Goal: Information Seeking & Learning: Learn about a topic

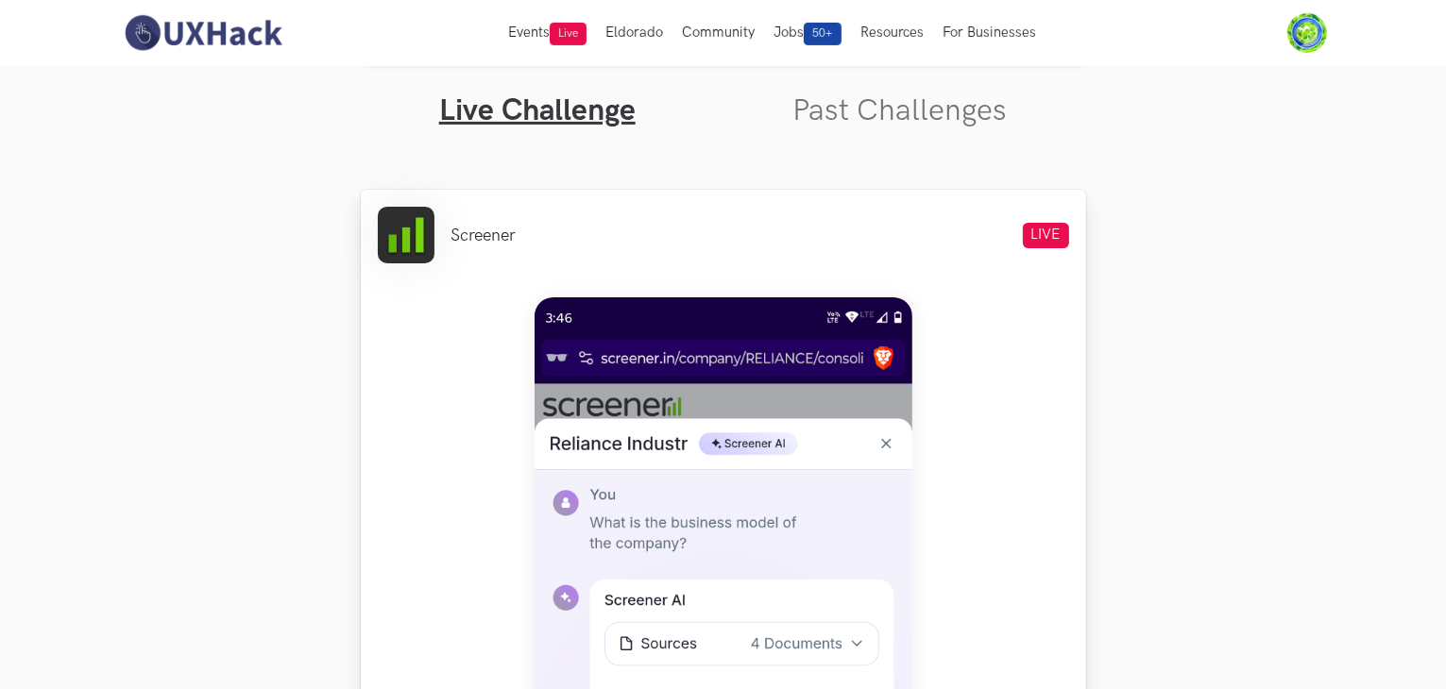
scroll to position [537, 0]
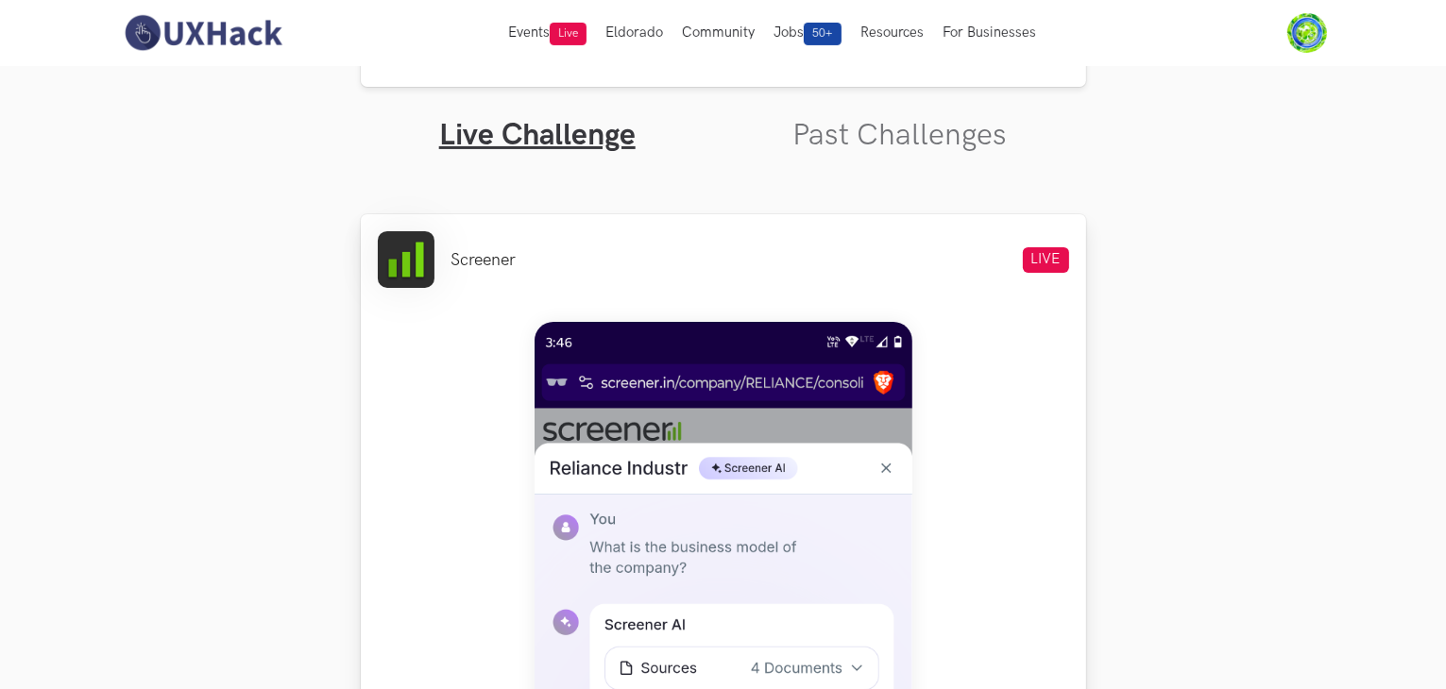
drag, startPoint x: 446, startPoint y: 255, endPoint x: 481, endPoint y: 254, distance: 34.9
click at [481, 254] on ul "Screener" at bounding box center [447, 259] width 139 height 57
click at [481, 254] on li "Screener" at bounding box center [483, 260] width 65 height 20
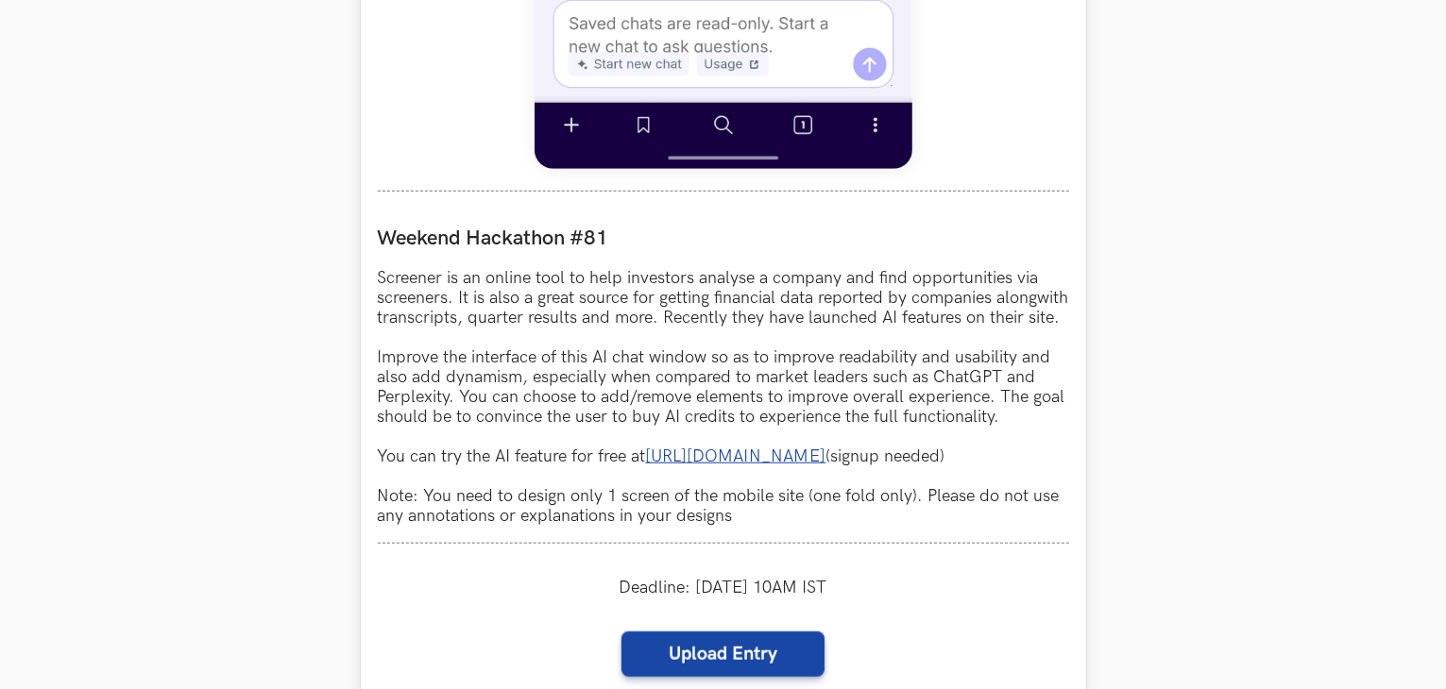
scroll to position [1576, 0]
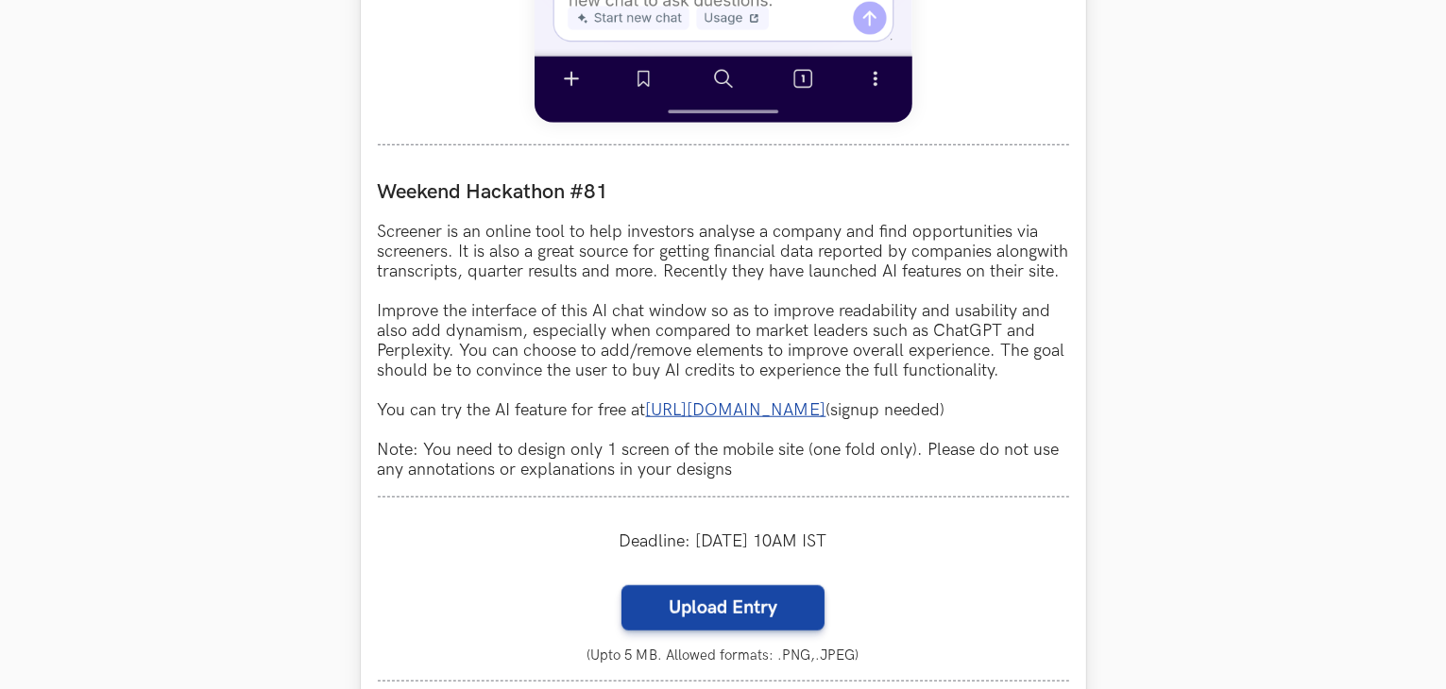
click at [778, 420] on link "[URL][DOMAIN_NAME]" at bounding box center [736, 410] width 180 height 20
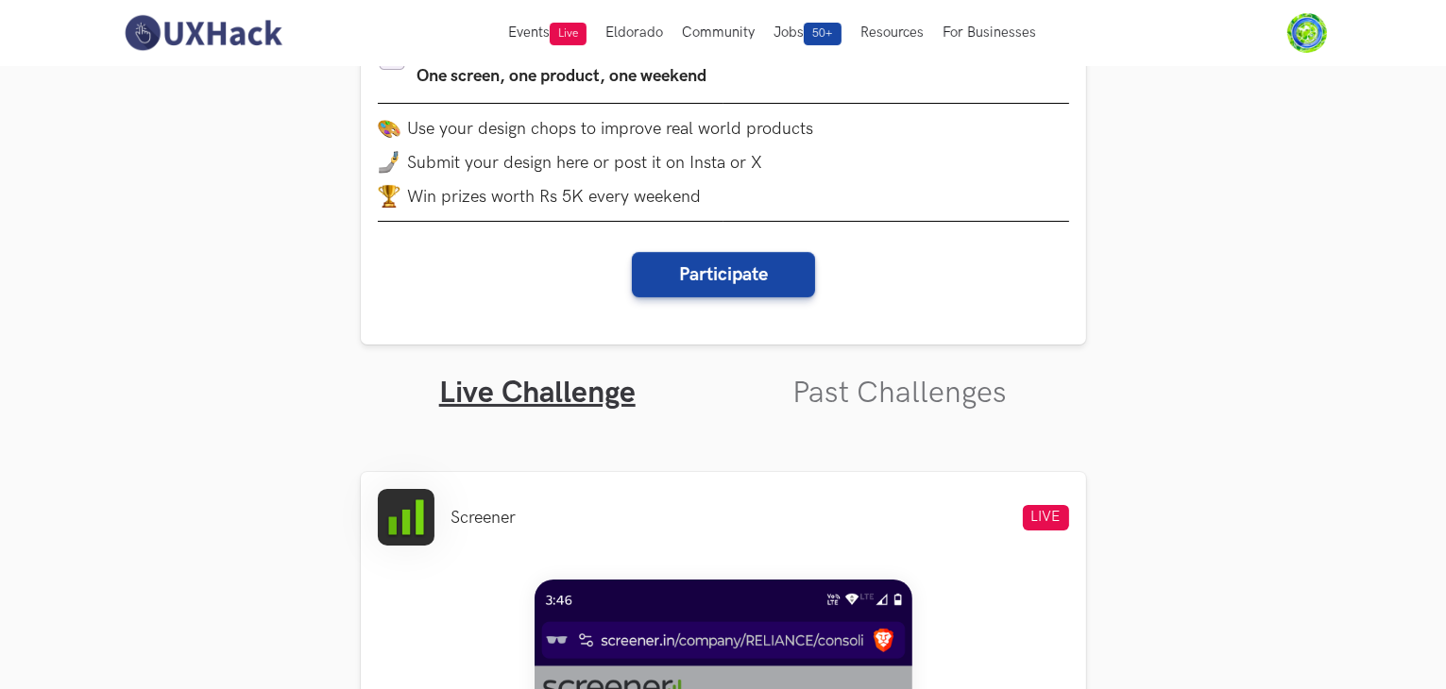
scroll to position [283, 0]
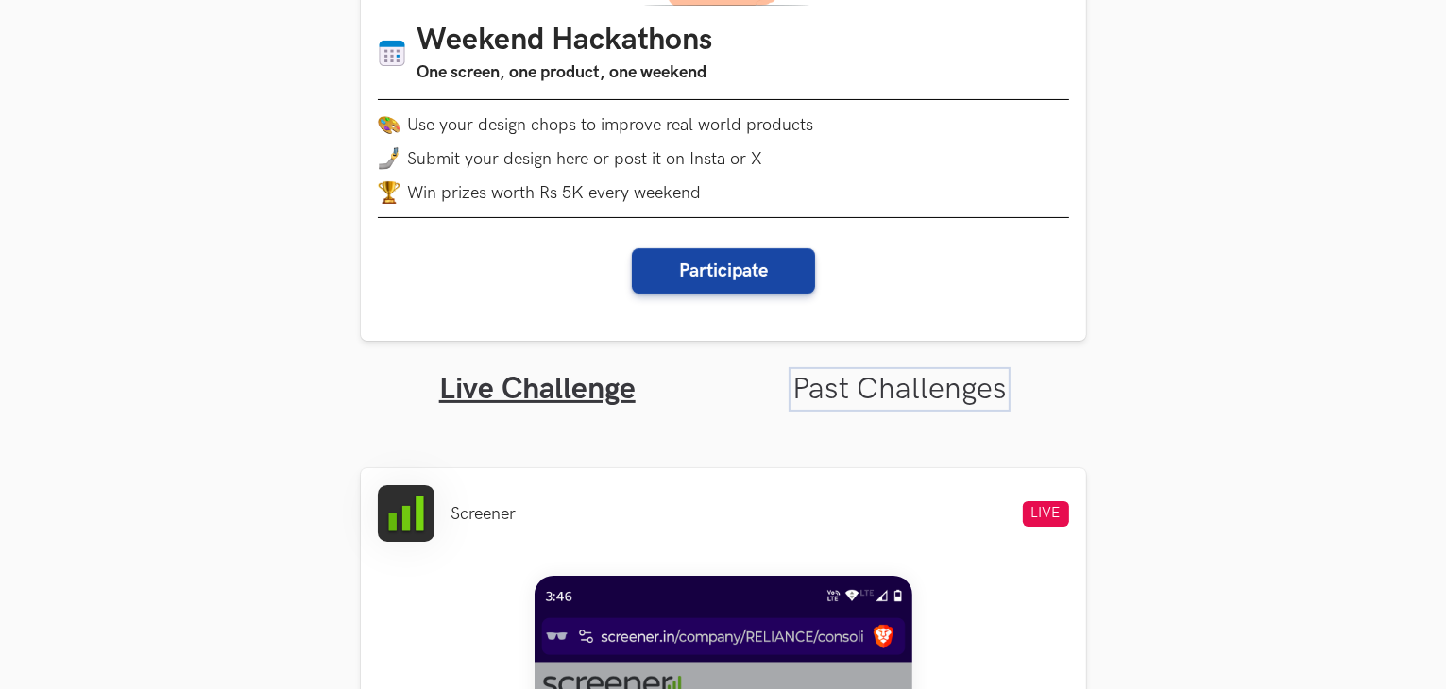
drag, startPoint x: 884, startPoint y: 382, endPoint x: 869, endPoint y: 382, distance: 15.1
click at [884, 382] on link "Past Challenges" at bounding box center [899, 389] width 214 height 37
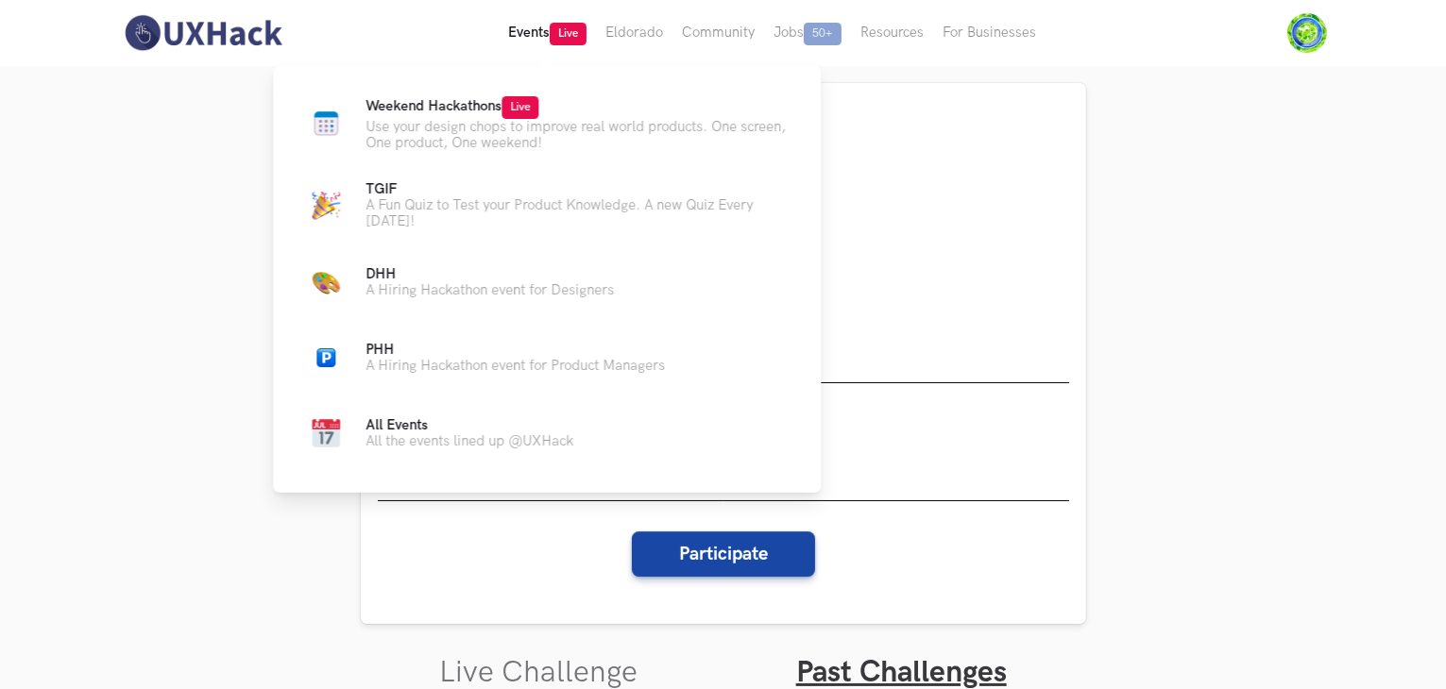
click at [533, 21] on button "Events Live" at bounding box center [547, 33] width 97 height 66
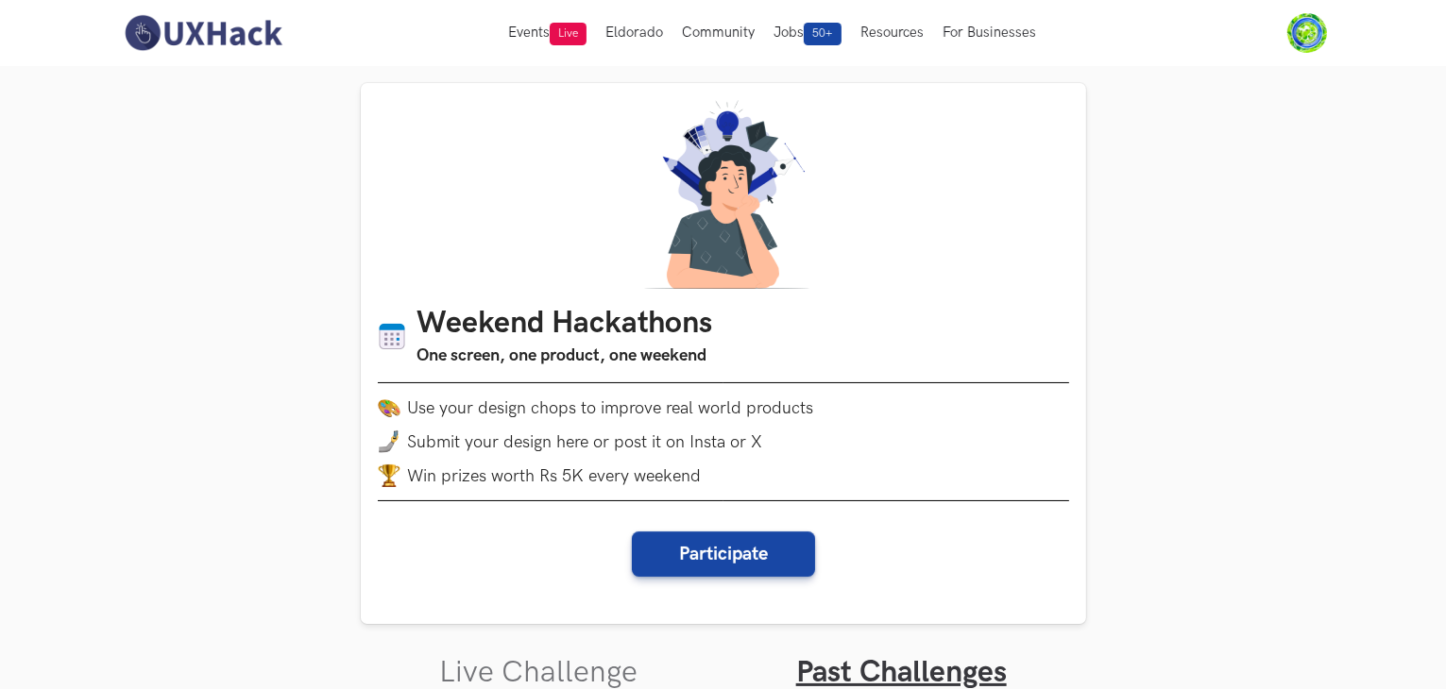
click at [151, 26] on img at bounding box center [203, 33] width 168 height 40
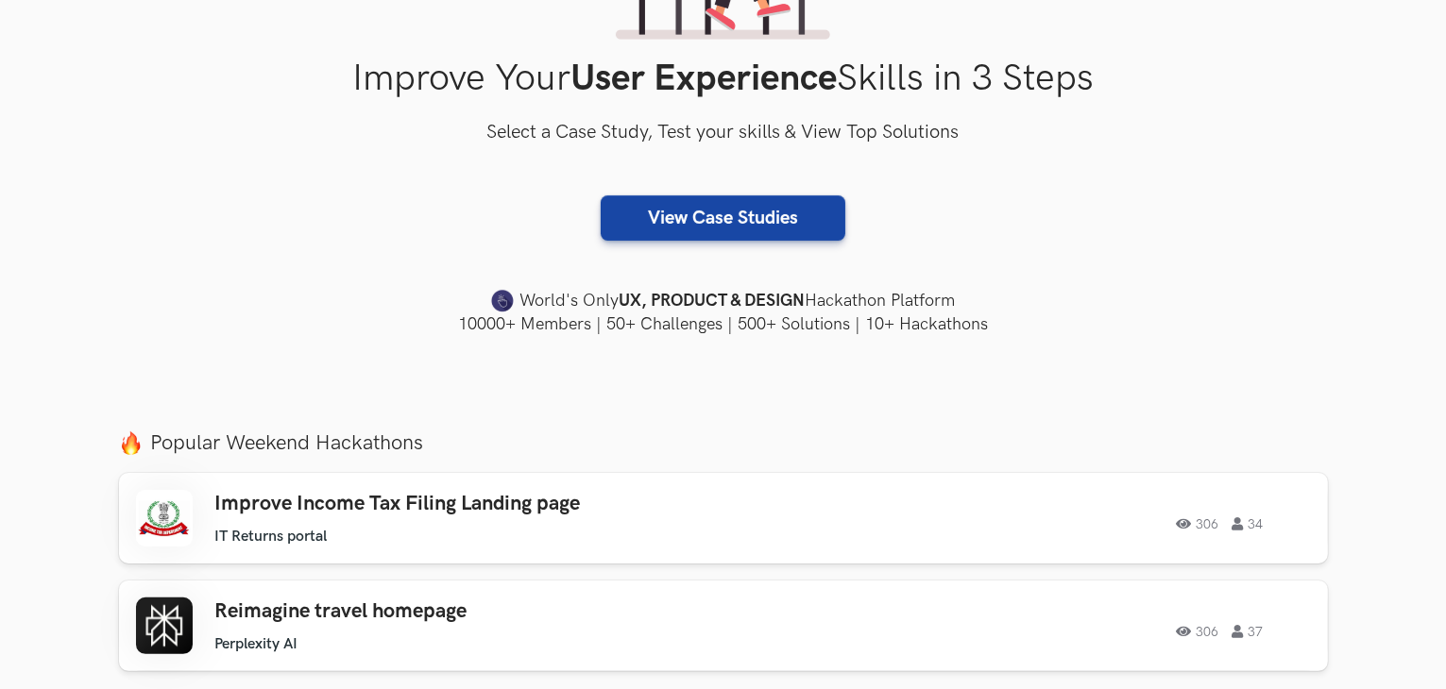
scroll to position [661, 0]
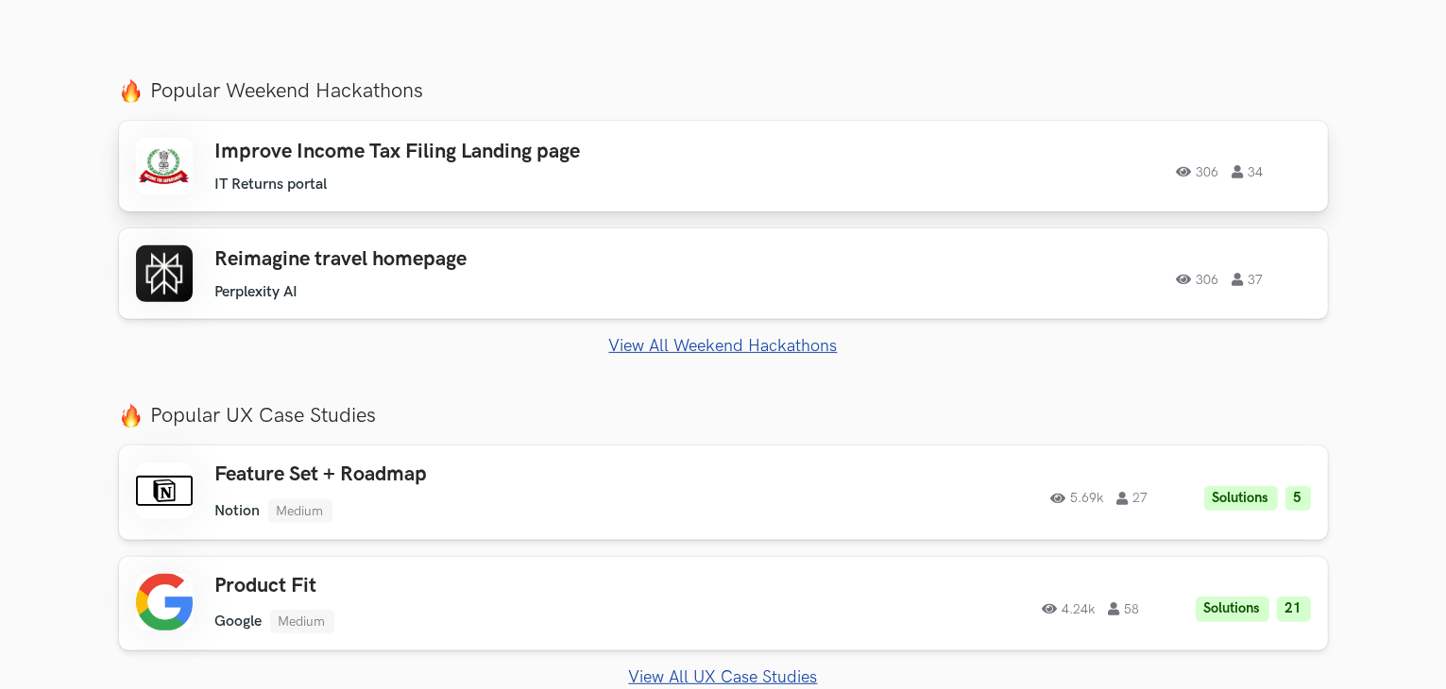
click at [351, 168] on div "Improve Income Tax Filing Landing page IT Returns portal IT Returns portal 306 …" at bounding box center [483, 167] width 536 height 54
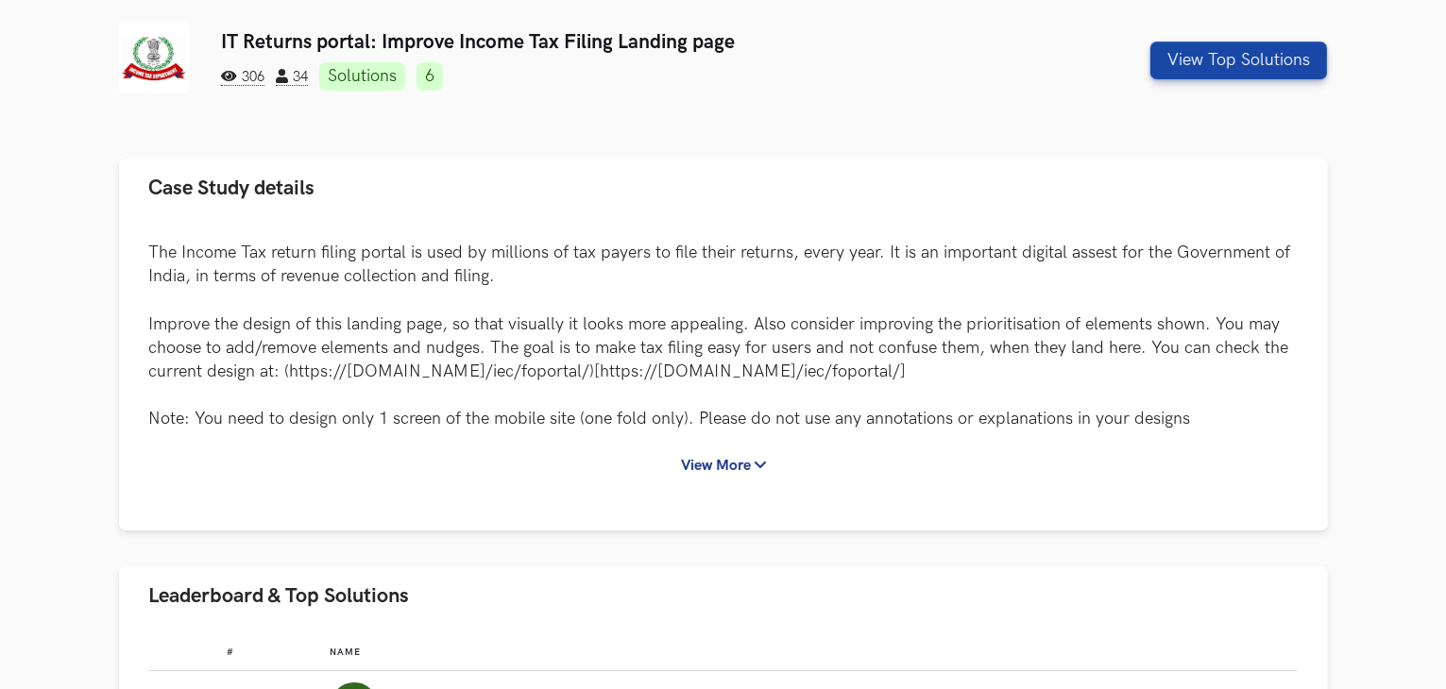
scroll to position [189, 0]
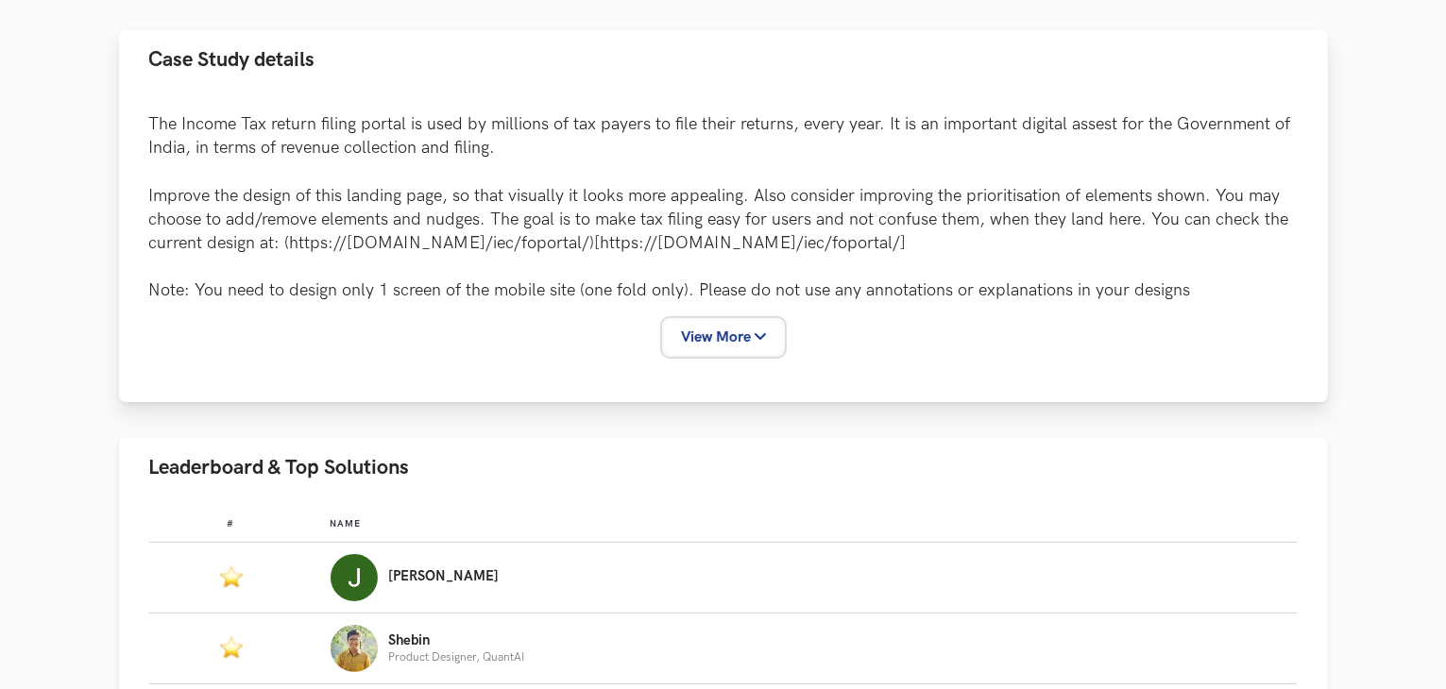
click at [721, 325] on button "View More" at bounding box center [723, 337] width 119 height 35
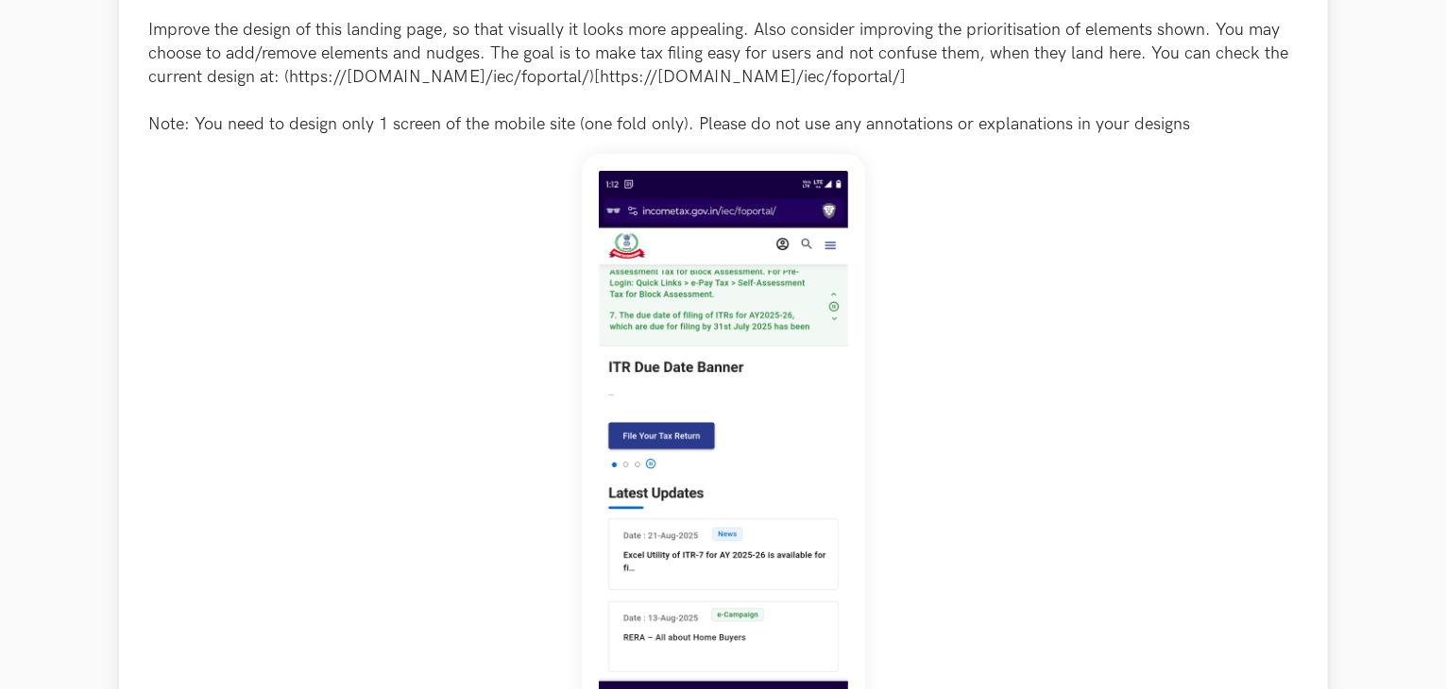
scroll to position [378, 0]
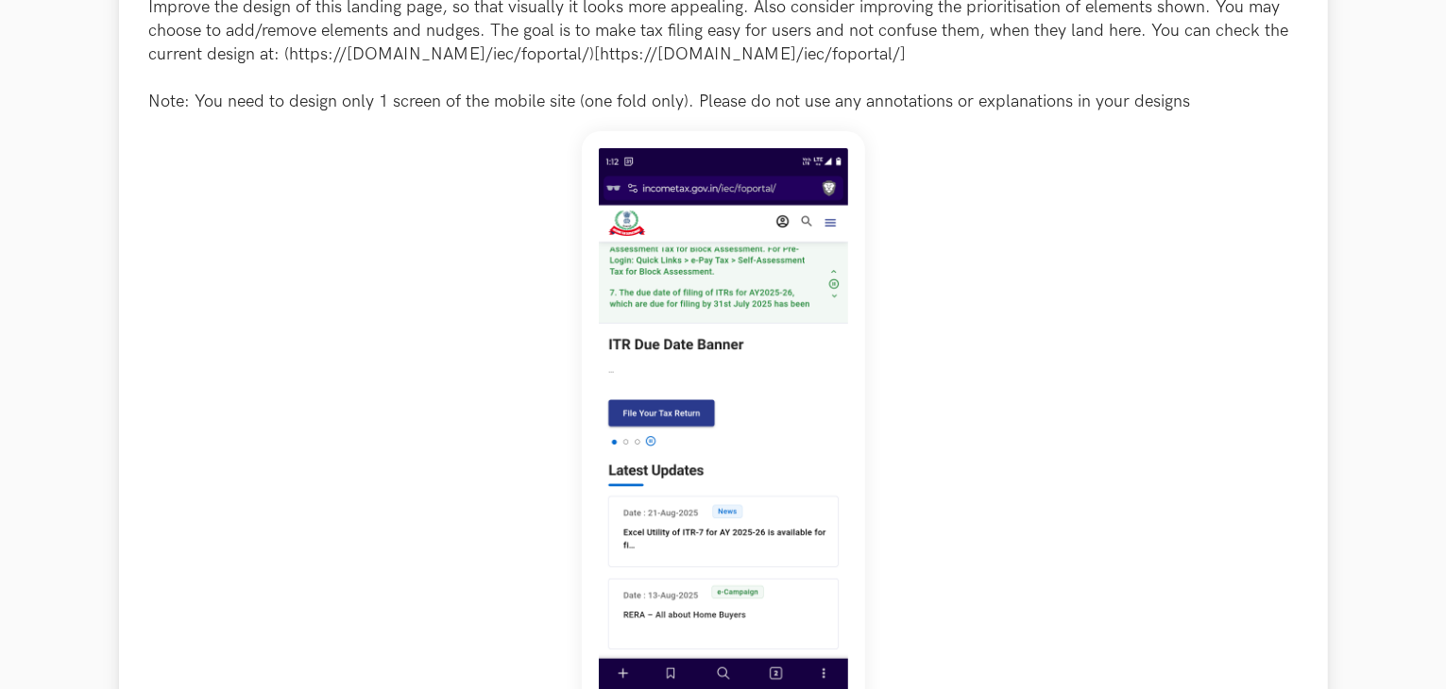
click at [686, 417] on img at bounding box center [723, 425] width 283 height 588
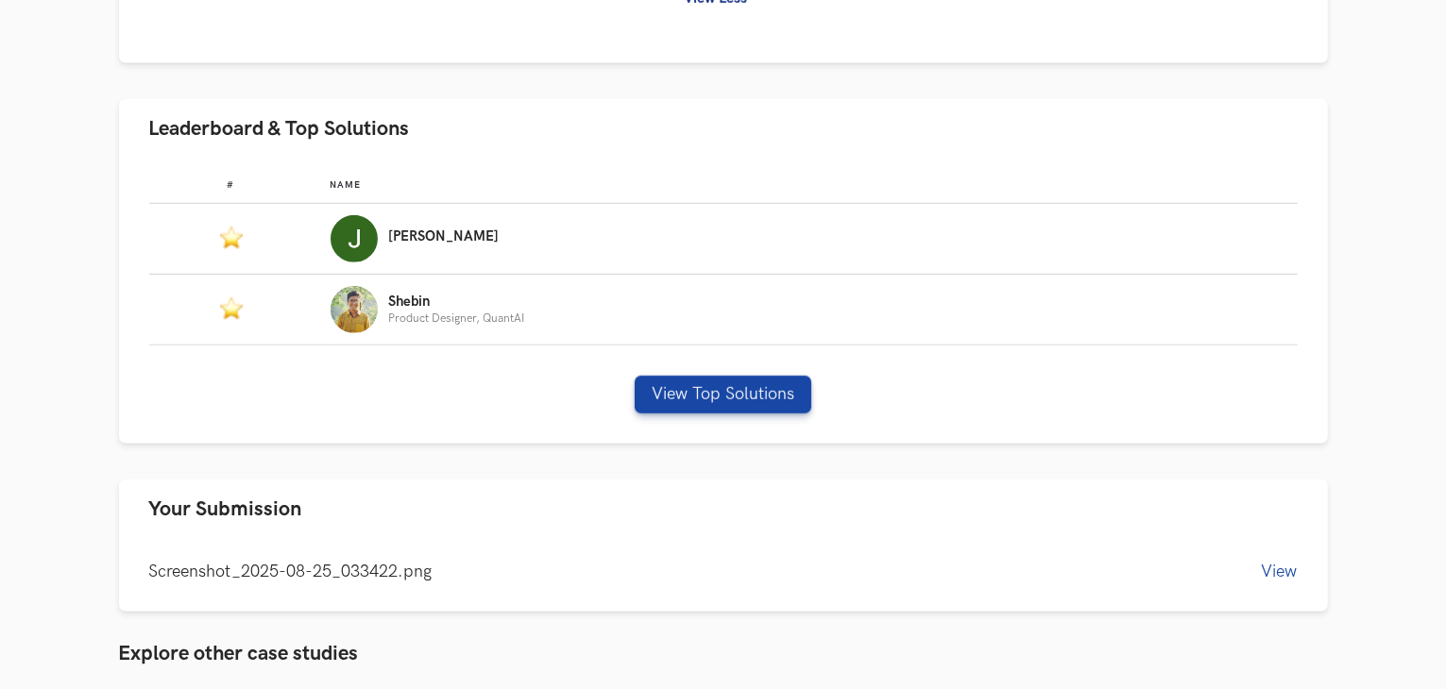
scroll to position [1227, 0]
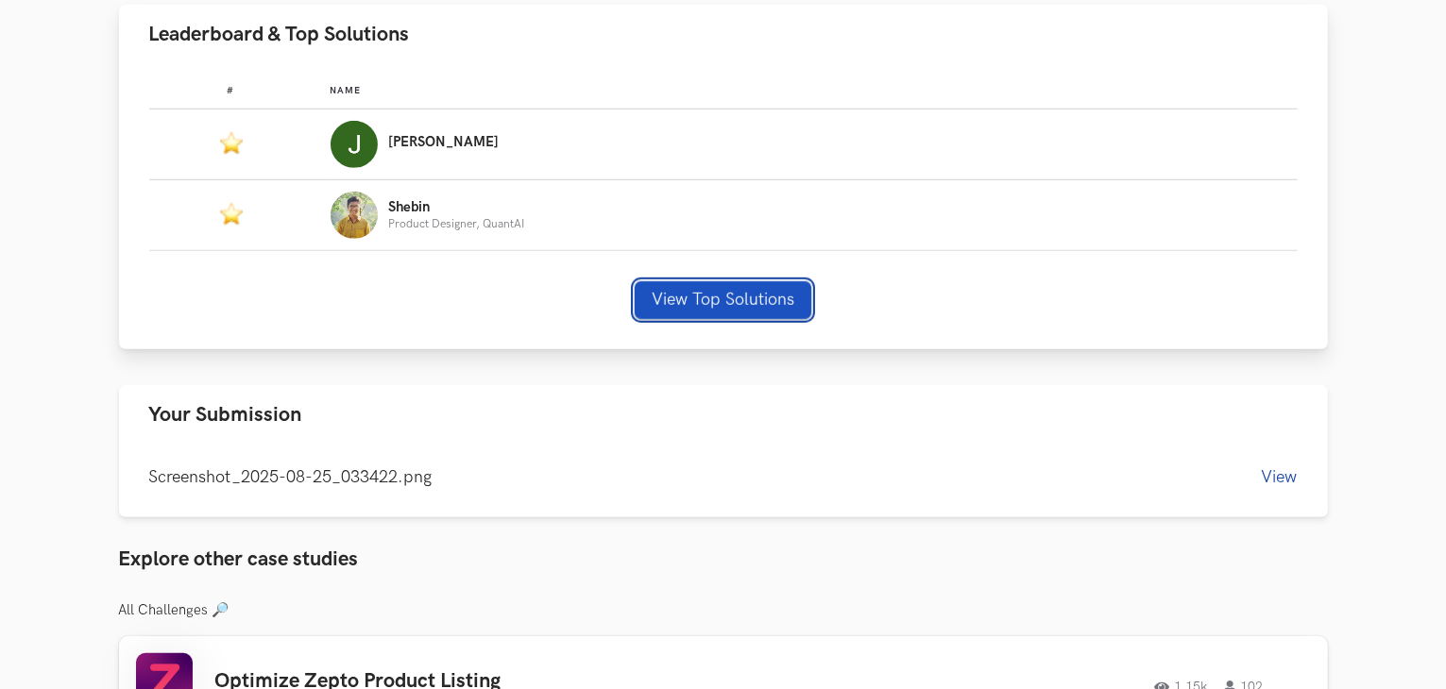
click at [699, 300] on button "View Top Solutions" at bounding box center [723, 300] width 177 height 38
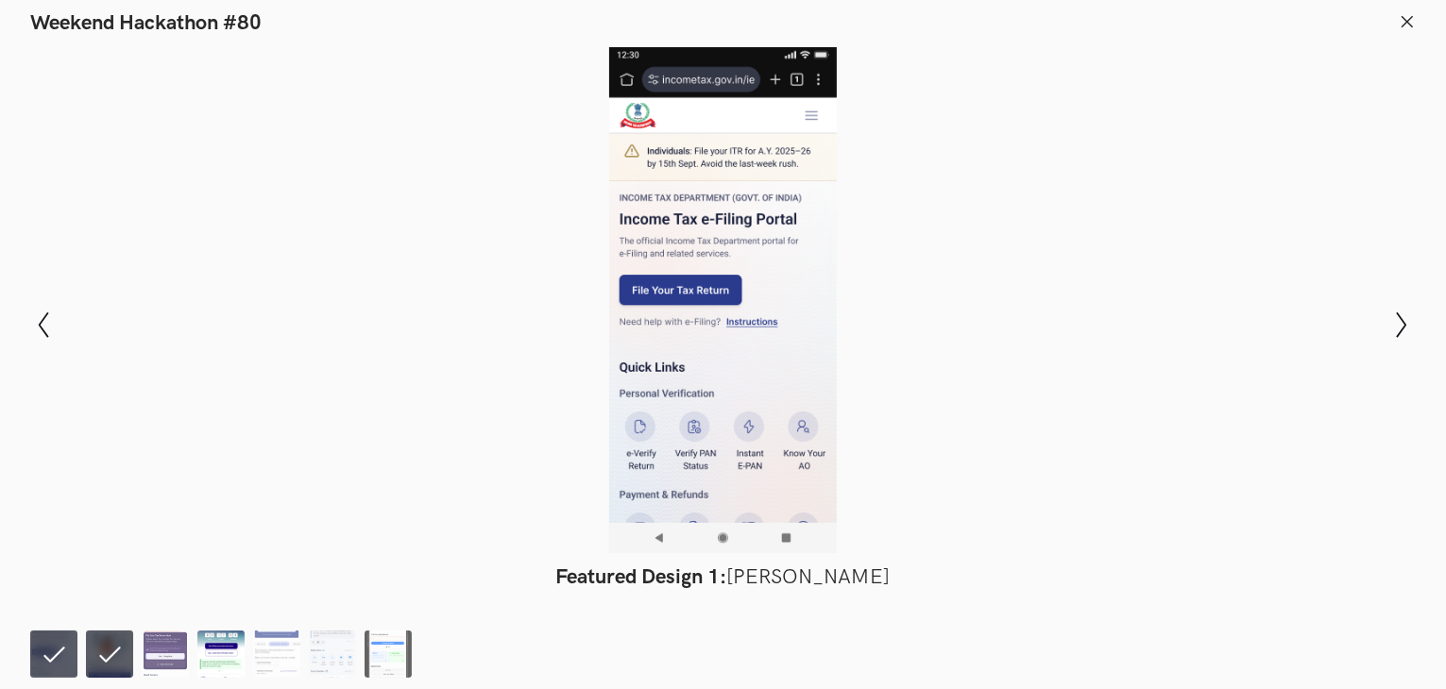
click at [215, 650] on img at bounding box center [220, 654] width 47 height 47
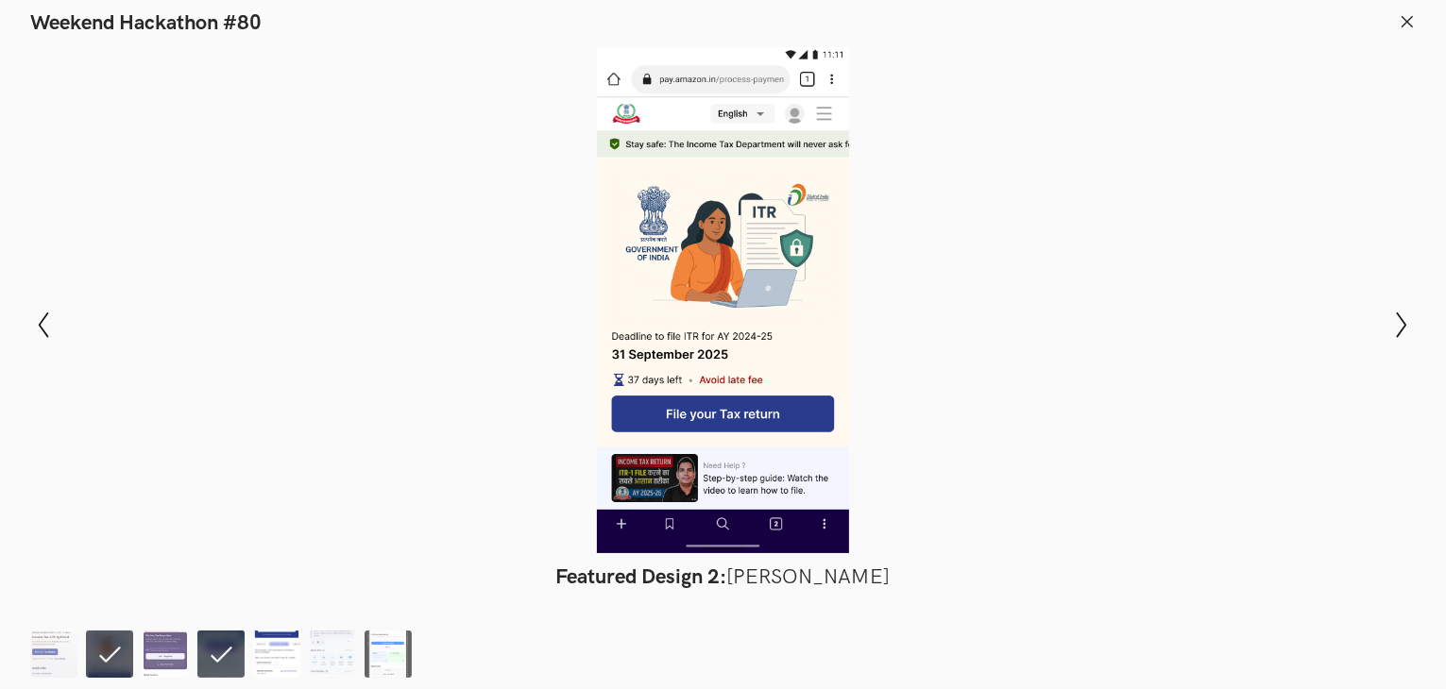
click at [279, 652] on img at bounding box center [276, 654] width 47 height 47
click at [334, 656] on img at bounding box center [332, 654] width 47 height 47
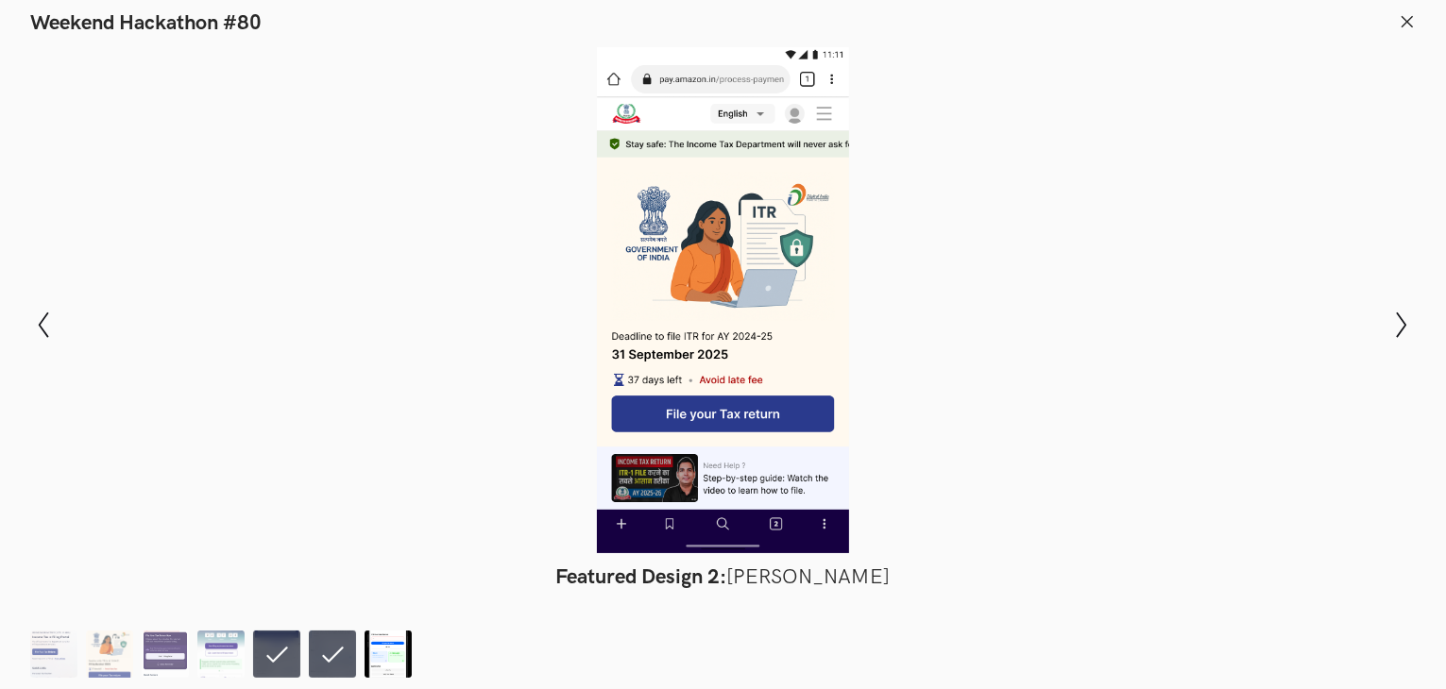
click at [398, 654] on img at bounding box center [387, 654] width 47 height 47
click at [53, 655] on img at bounding box center [53, 654] width 47 height 47
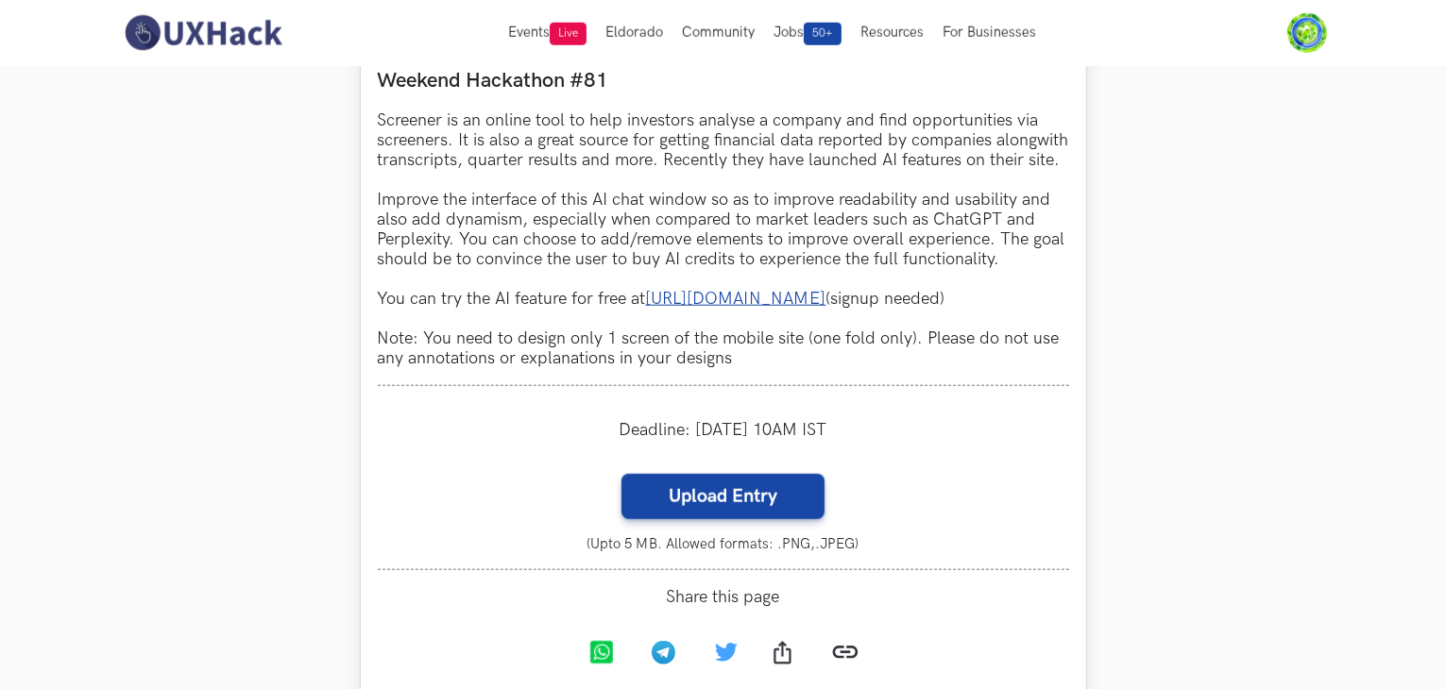
scroll to position [1641, 0]
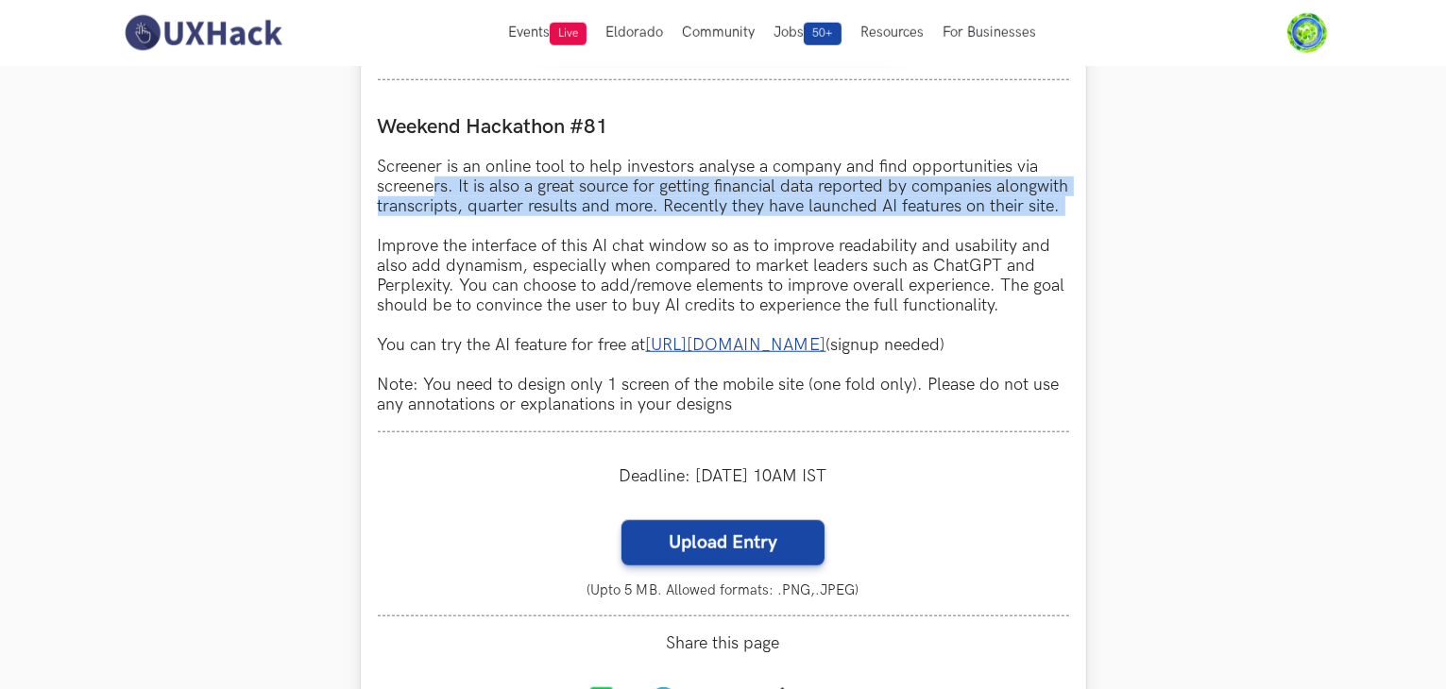
drag, startPoint x: 434, startPoint y: 183, endPoint x: 774, endPoint y: 252, distance: 346.8
click at [774, 251] on p "Screener is an online tool to help investors analyse a company and find opportu…" at bounding box center [723, 286] width 691 height 258
click at [774, 252] on p "Screener is an online tool to help investors analyse a company and find opportu…" at bounding box center [723, 286] width 691 height 258
